Goal: Transaction & Acquisition: Purchase product/service

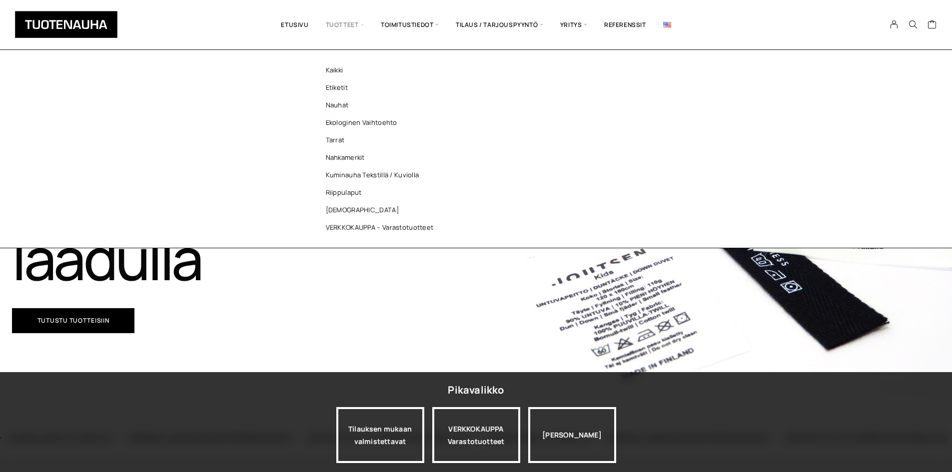
scroll to position [50, 0]
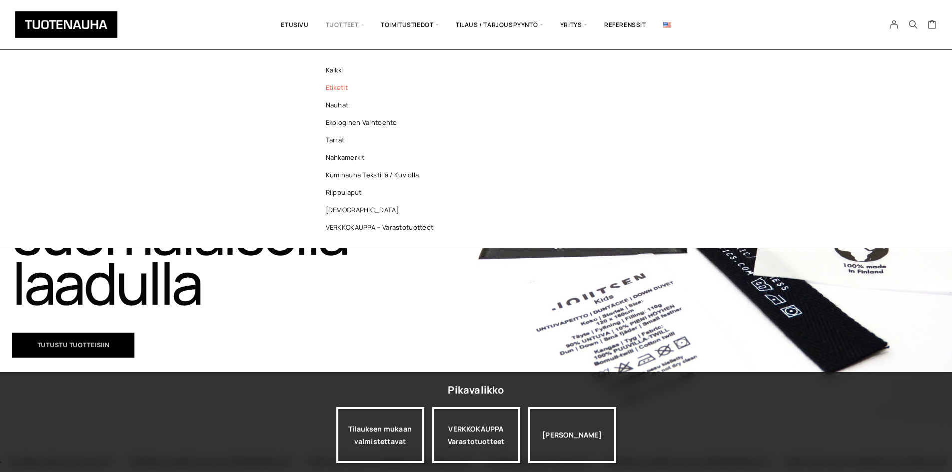
click at [330, 85] on link "Etiketit" at bounding box center [382, 87] width 145 height 17
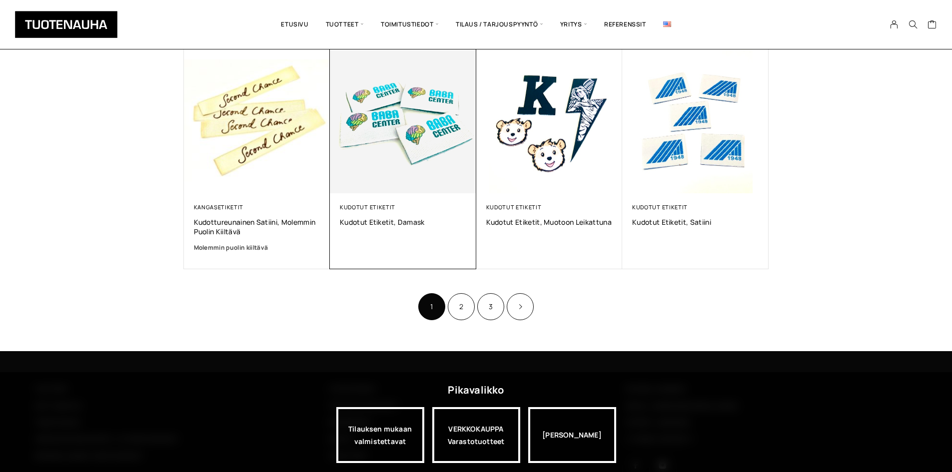
scroll to position [655, 0]
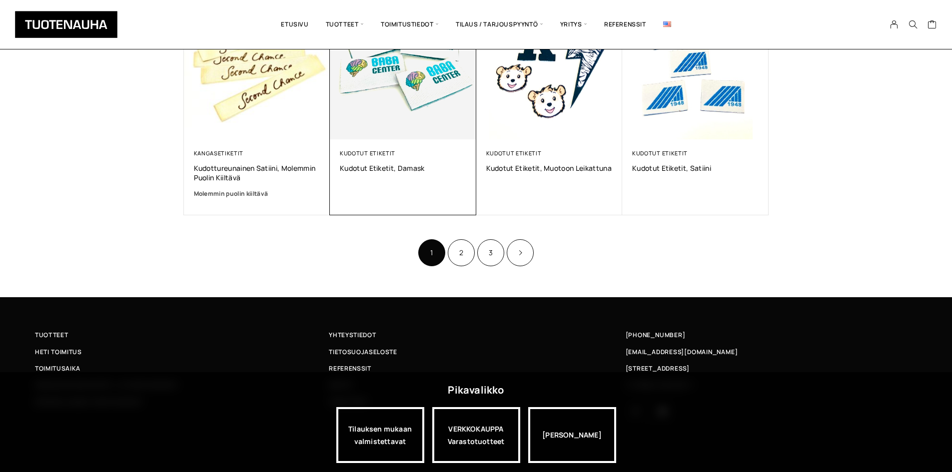
click at [404, 96] on img at bounding box center [402, 66] width 153 height 153
